Goal: Information Seeking & Learning: Learn about a topic

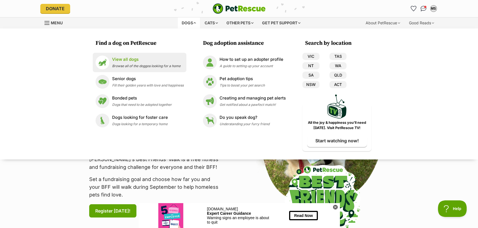
click at [136, 59] on p "View all dogs" at bounding box center [146, 59] width 68 height 6
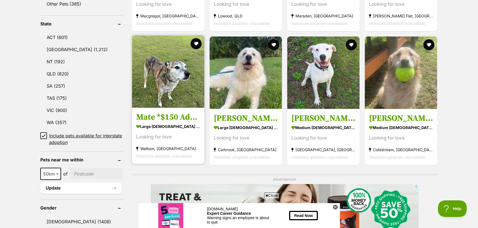
scroll to position [276, 0]
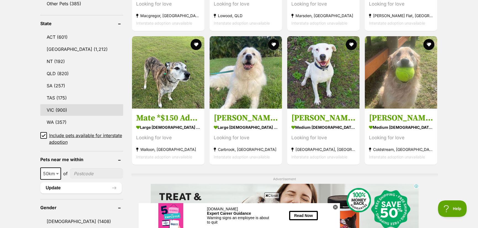
click at [60, 109] on link "VIC (900)" at bounding box center [81, 110] width 83 height 12
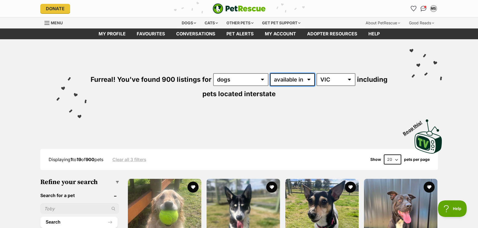
click at [309, 78] on select "available in located in" at bounding box center [292, 79] width 45 height 13
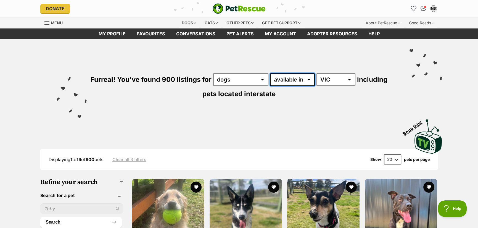
click at [309, 78] on select "available in located in" at bounding box center [292, 79] width 45 height 13
click at [349, 79] on select "Australia ACT NSW NT QLD SA TAS VIC WA" at bounding box center [335, 79] width 39 height 13
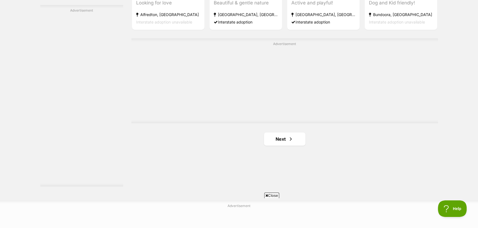
scroll to position [1049, 0]
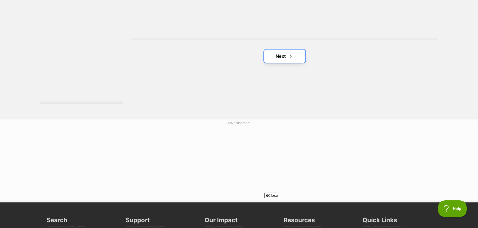
click at [283, 55] on link "Next" at bounding box center [284, 55] width 41 height 13
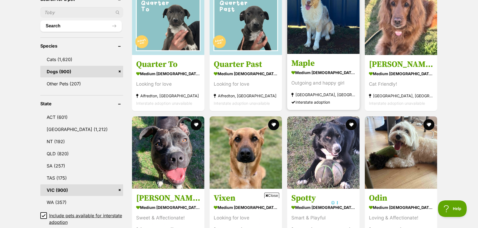
scroll to position [221, 0]
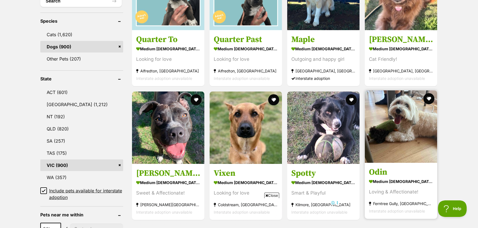
click at [394, 145] on img at bounding box center [401, 126] width 72 height 72
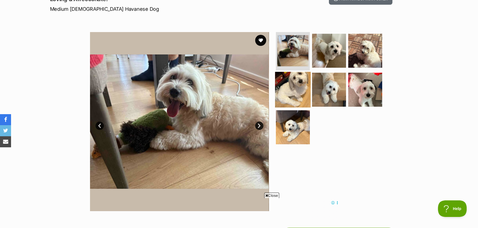
click at [294, 85] on img at bounding box center [293, 90] width 36 height 36
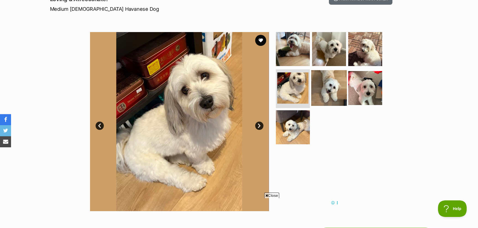
click at [324, 85] on img at bounding box center [329, 88] width 36 height 36
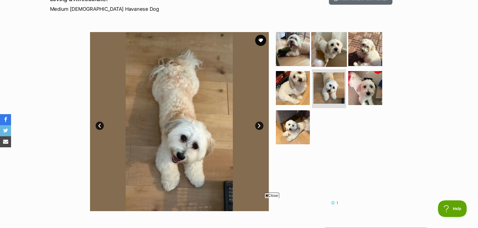
drag, startPoint x: 362, startPoint y: 83, endPoint x: 333, endPoint y: 60, distance: 36.3
click at [362, 83] on img at bounding box center [365, 88] width 34 height 34
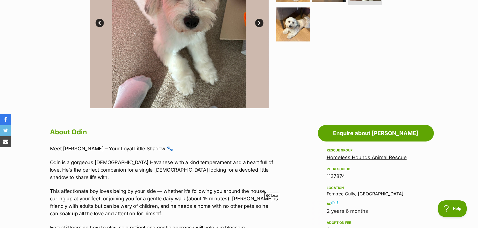
scroll to position [83, 0]
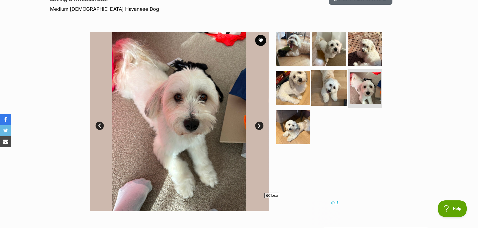
click at [331, 87] on img at bounding box center [329, 88] width 36 height 36
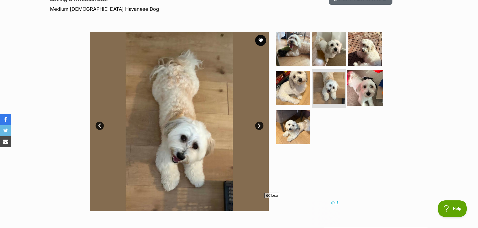
click at [359, 85] on img at bounding box center [365, 88] width 36 height 36
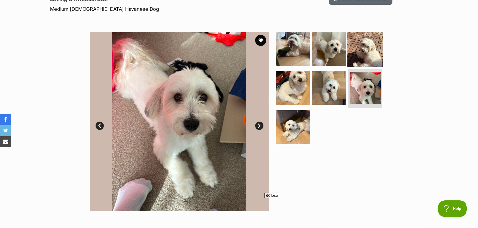
scroll to position [0, 0]
click at [367, 47] on img at bounding box center [365, 49] width 36 height 36
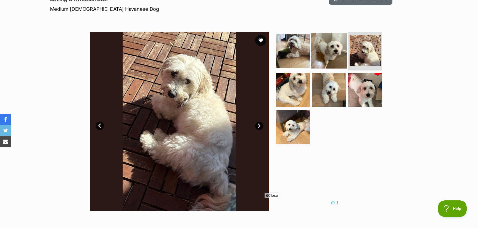
click at [329, 49] on img at bounding box center [329, 51] width 36 height 36
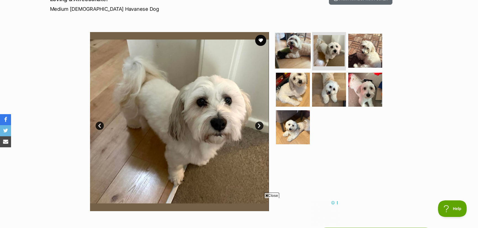
click at [286, 48] on img at bounding box center [293, 51] width 36 height 36
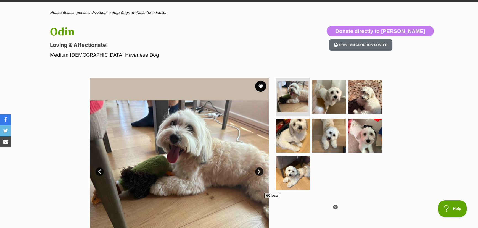
scroll to position [28, 0]
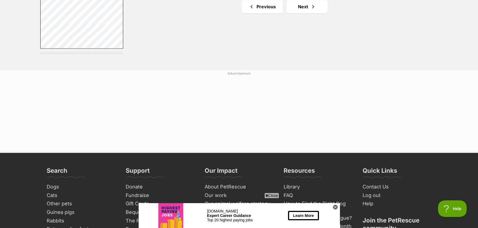
scroll to position [1018, 0]
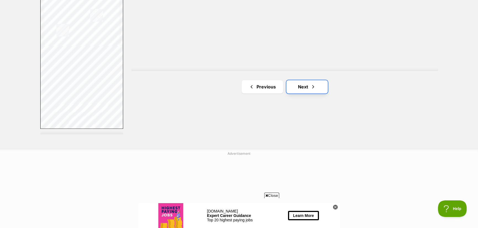
click at [306, 85] on link "Next" at bounding box center [306, 86] width 41 height 13
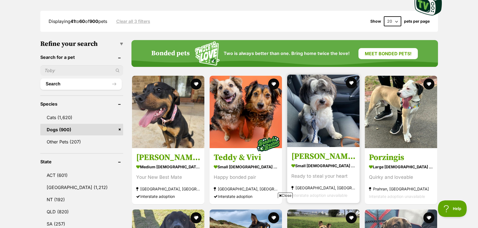
click at [325, 157] on h3 "[PERSON_NAME]" at bounding box center [323, 156] width 64 height 10
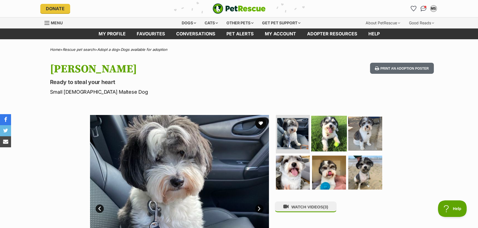
click at [320, 128] on img at bounding box center [329, 133] width 36 height 36
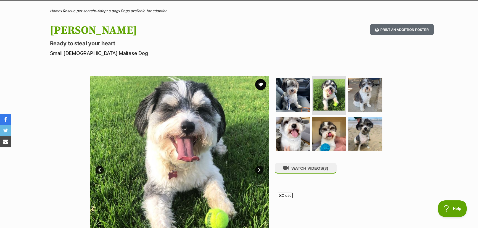
scroll to position [28, 0]
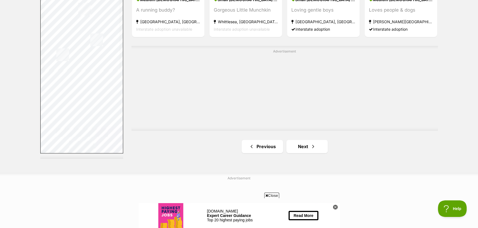
scroll to position [1049, 0]
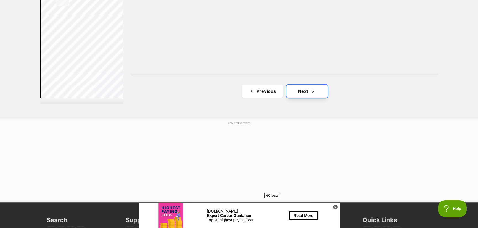
click at [305, 90] on link "Next" at bounding box center [306, 90] width 41 height 13
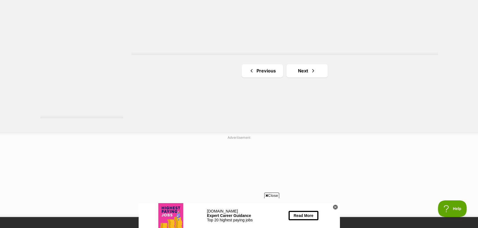
scroll to position [1049, 0]
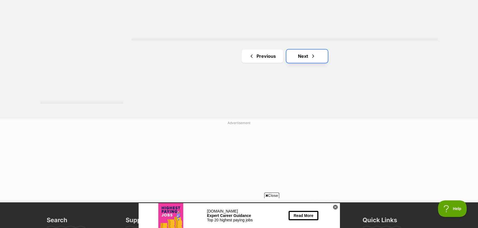
click at [308, 56] on link "Next" at bounding box center [306, 55] width 41 height 13
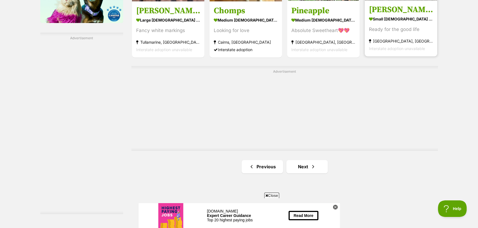
scroll to position [1021, 0]
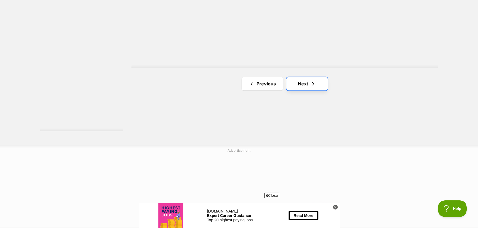
click at [314, 85] on span "Next page" at bounding box center [313, 83] width 6 height 7
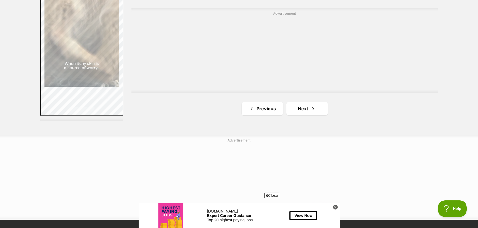
scroll to position [1049, 0]
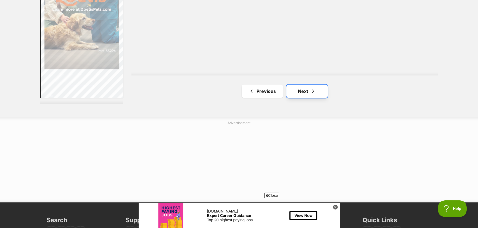
click at [311, 90] on span "Next page" at bounding box center [313, 91] width 6 height 7
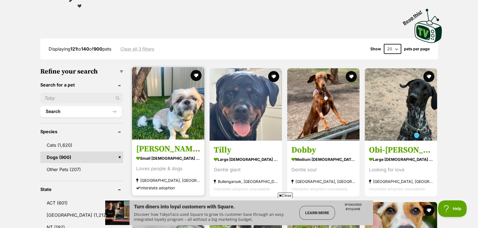
click at [182, 111] on img at bounding box center [168, 103] width 72 height 72
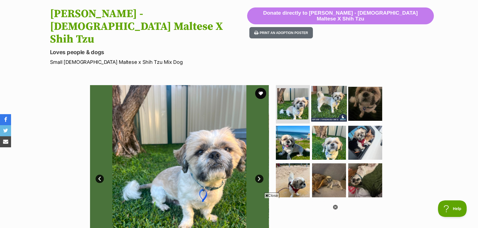
click at [327, 86] on img at bounding box center [329, 104] width 36 height 36
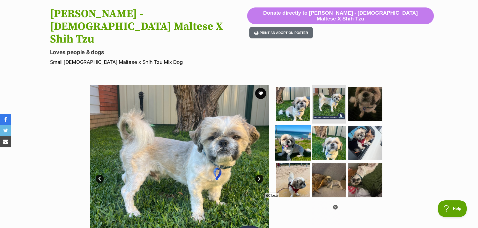
click at [295, 125] on img at bounding box center [293, 143] width 36 height 36
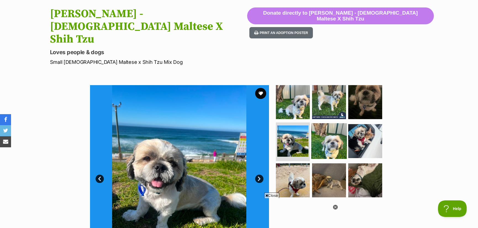
click at [320, 123] on img at bounding box center [329, 141] width 36 height 36
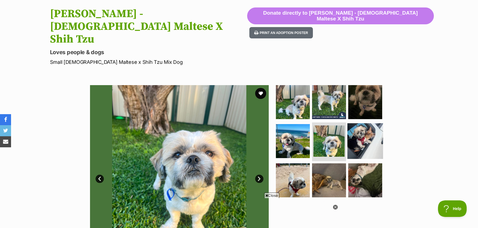
click at [358, 123] on img at bounding box center [365, 141] width 36 height 36
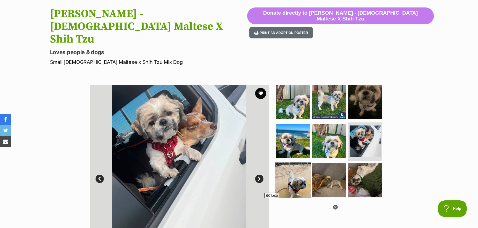
click at [286, 162] on img at bounding box center [293, 180] width 36 height 36
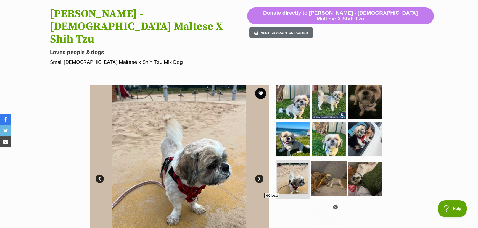
click at [331, 161] on img at bounding box center [329, 179] width 36 height 36
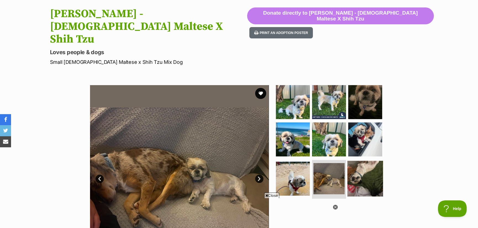
click at [360, 161] on img at bounding box center [365, 179] width 36 height 36
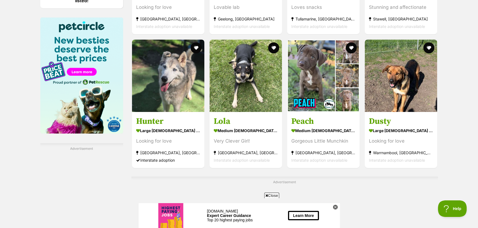
scroll to position [938, 0]
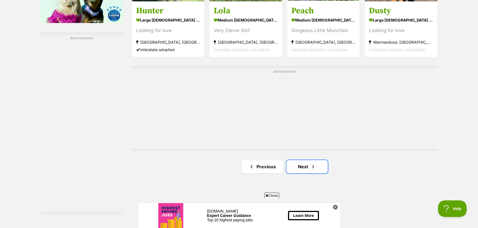
drag, startPoint x: 301, startPoint y: 167, endPoint x: 301, endPoint y: 145, distance: 21.8
click at [301, 167] on link "Next" at bounding box center [306, 166] width 41 height 13
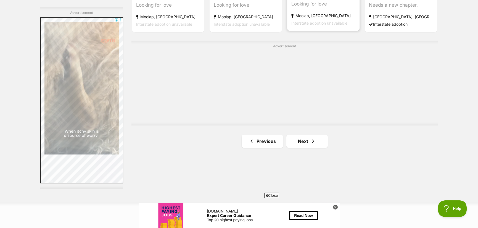
scroll to position [966, 0]
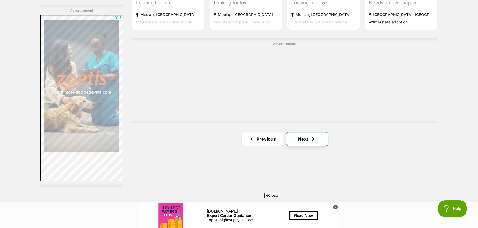
click at [305, 140] on link "Next" at bounding box center [306, 138] width 41 height 13
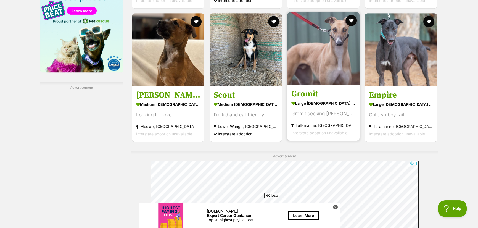
scroll to position [966, 0]
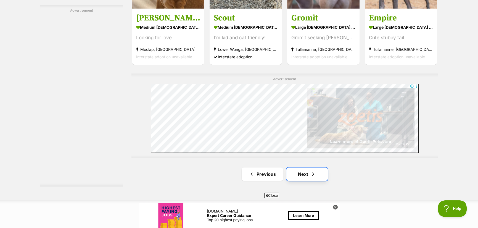
click at [309, 174] on link "Next" at bounding box center [306, 173] width 41 height 13
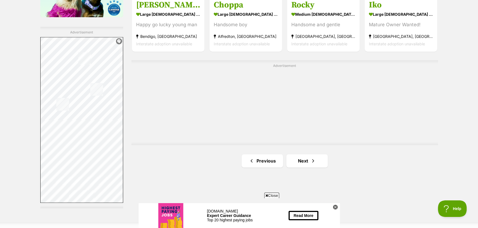
scroll to position [1049, 0]
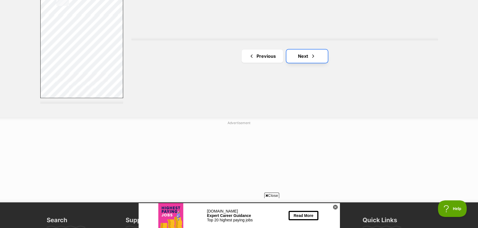
click at [307, 55] on link "Next" at bounding box center [306, 55] width 41 height 13
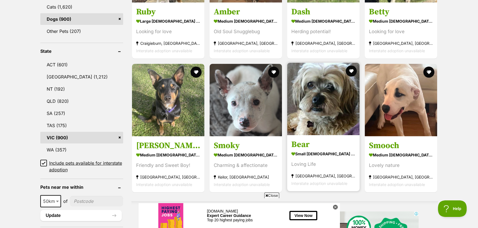
click at [313, 150] on link "Bear small [DEMOGRAPHIC_DATA] Dog Loving Life [GEOGRAPHIC_DATA], [GEOGRAPHIC_DA…" at bounding box center [323, 163] width 72 height 56
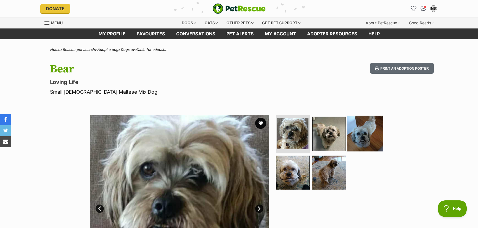
click at [355, 134] on img at bounding box center [365, 133] width 36 height 36
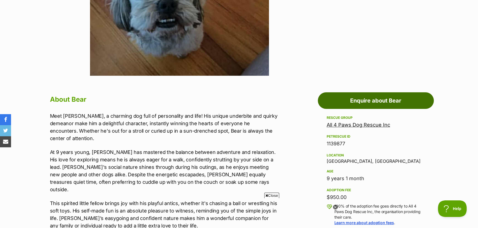
scroll to position [248, 0]
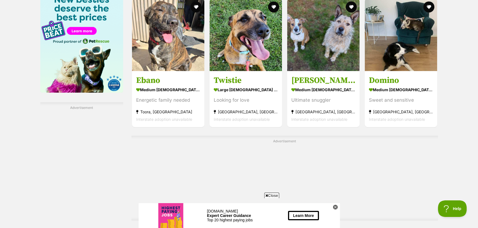
scroll to position [938, 0]
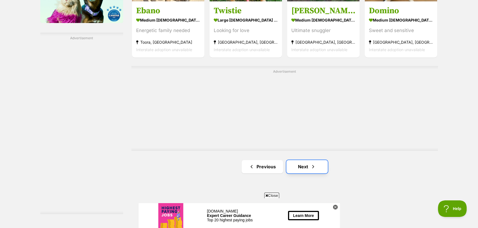
click at [310, 166] on span "Next page" at bounding box center [313, 166] width 6 height 7
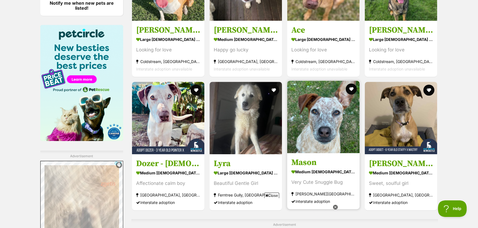
scroll to position [1049, 0]
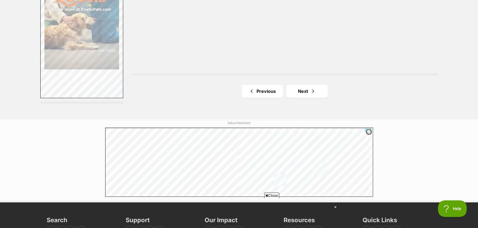
click at [305, 127] on html at bounding box center [239, 161] width 268 height 69
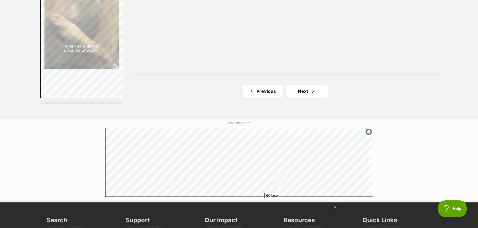
scroll to position [911, 0]
